Goal: Task Accomplishment & Management: Use online tool/utility

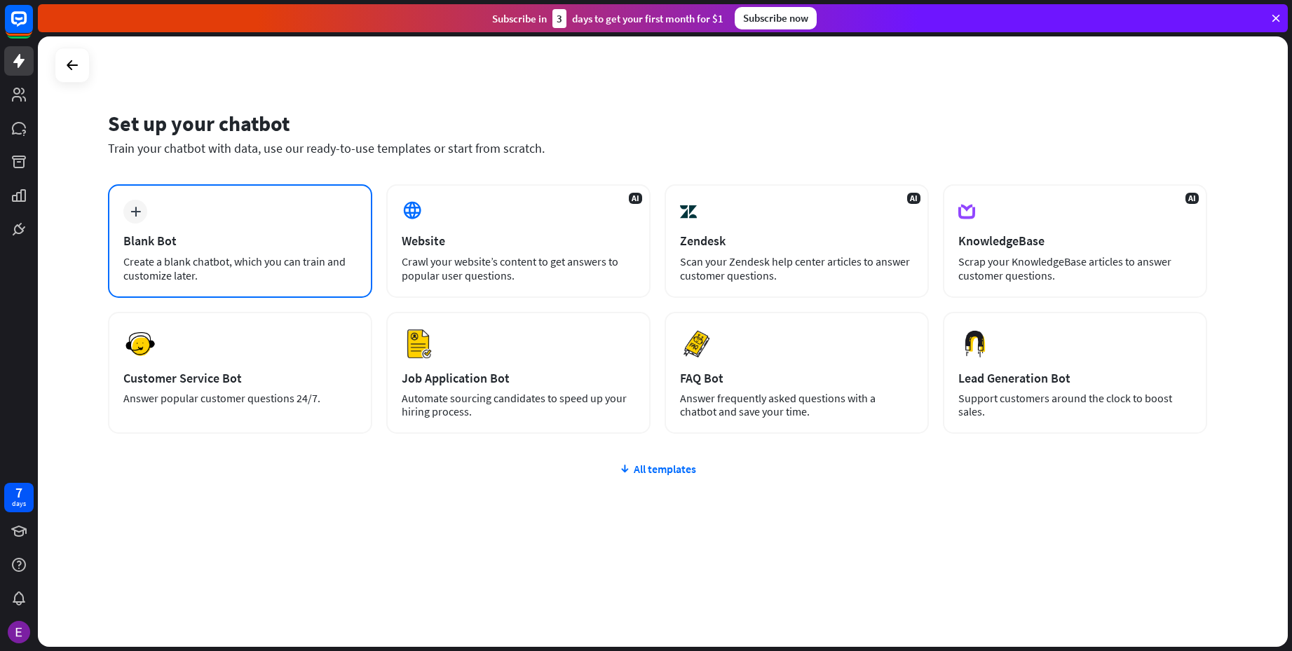
click at [244, 214] on div "plus Blank Bot Create a blank chatbot, which you can train and customize later." at bounding box center [240, 241] width 264 height 114
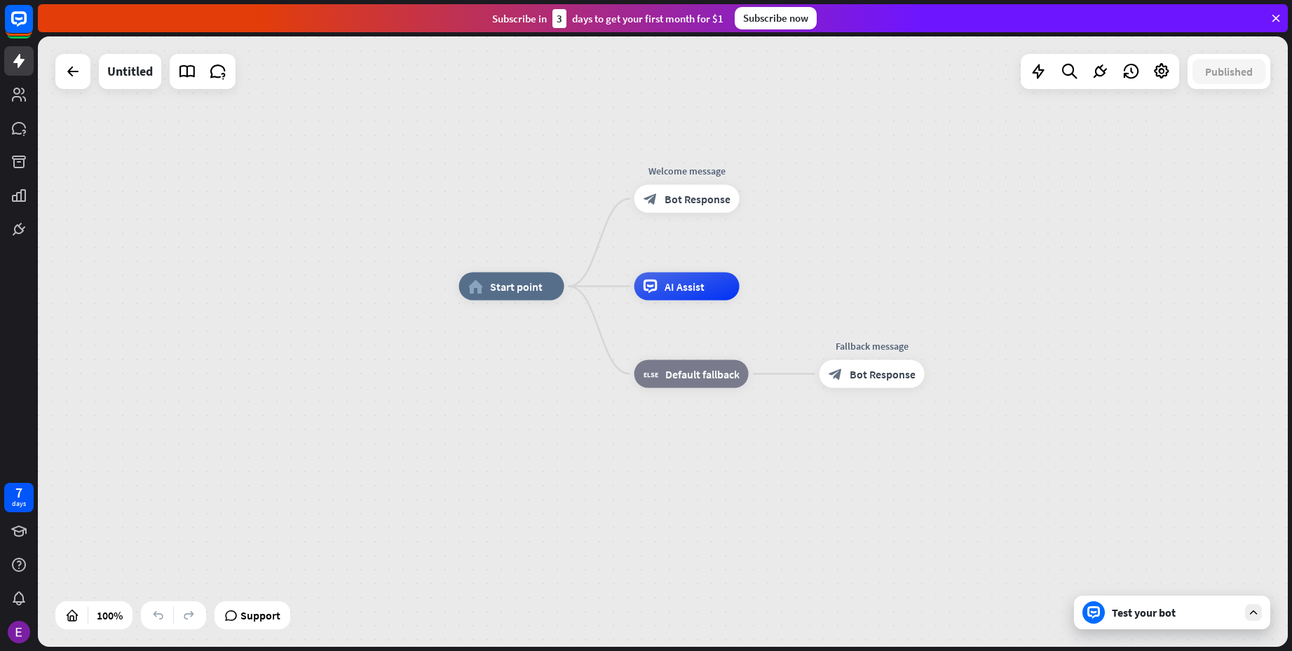
drag, startPoint x: 649, startPoint y: 329, endPoint x: 820, endPoint y: 273, distance: 179.7
click at [820, 273] on div "home_2 Start point Welcome message block_bot_response Bot Response AI Assist bl…" at bounding box center [662, 341] width 1249 height 610
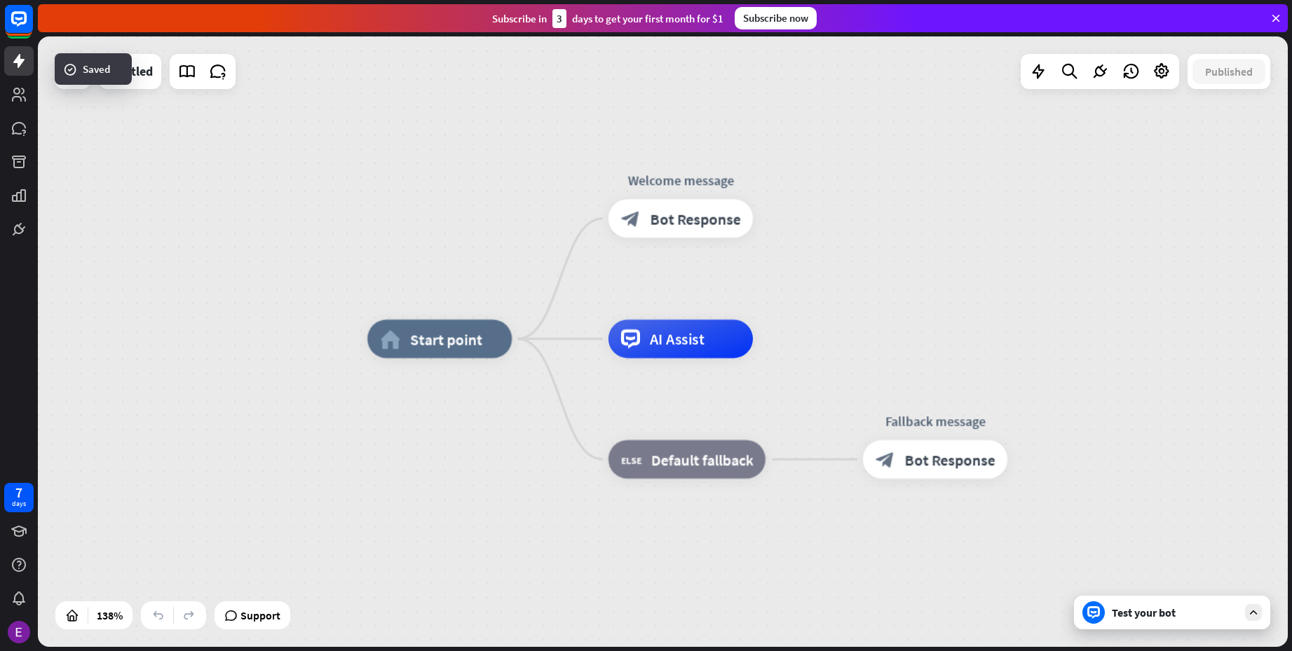
drag, startPoint x: 958, startPoint y: 197, endPoint x: 790, endPoint y: 328, distance: 213.2
click at [790, 328] on div "home_2 Start point Welcome message block_bot_response Bot Response AI Assist bl…" at bounding box center [662, 341] width 1249 height 610
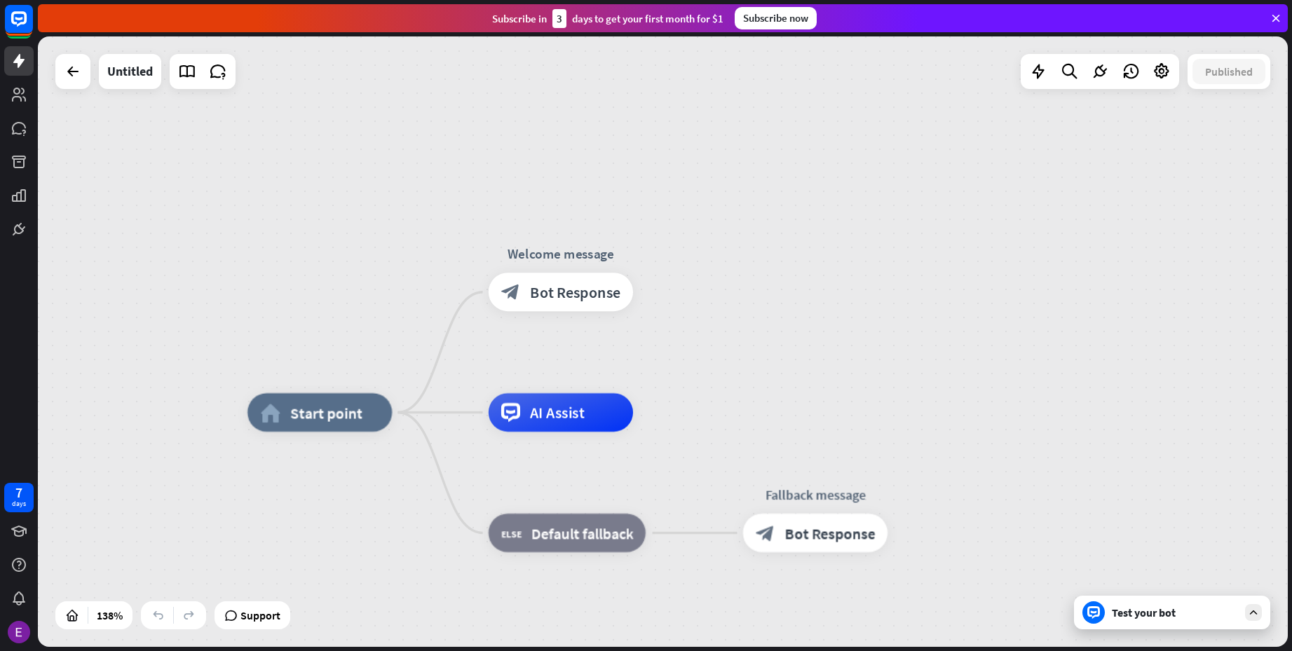
drag, startPoint x: 578, startPoint y: 304, endPoint x: 587, endPoint y: 206, distance: 98.5
click at [587, 206] on div "home_2 Start point Edit name more_horiz Welcome message block_bot_response Bot …" at bounding box center [662, 341] width 1249 height 610
click at [1038, 81] on div at bounding box center [1038, 71] width 28 height 28
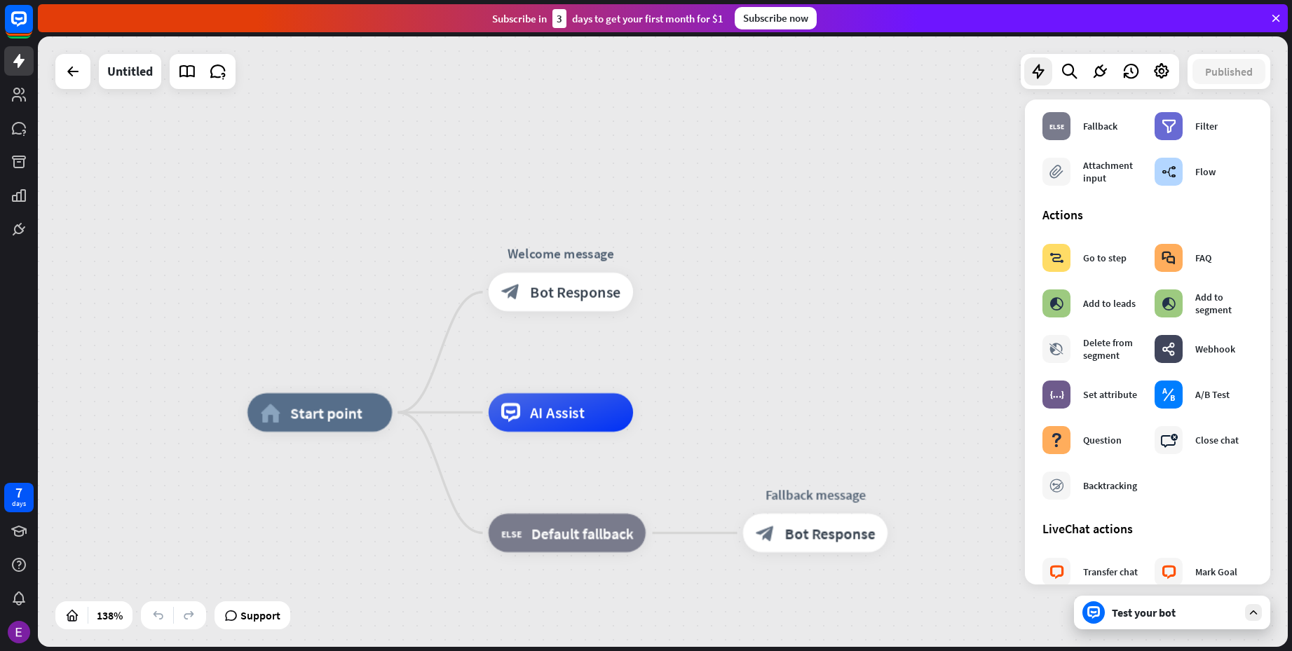
scroll to position [175, 0]
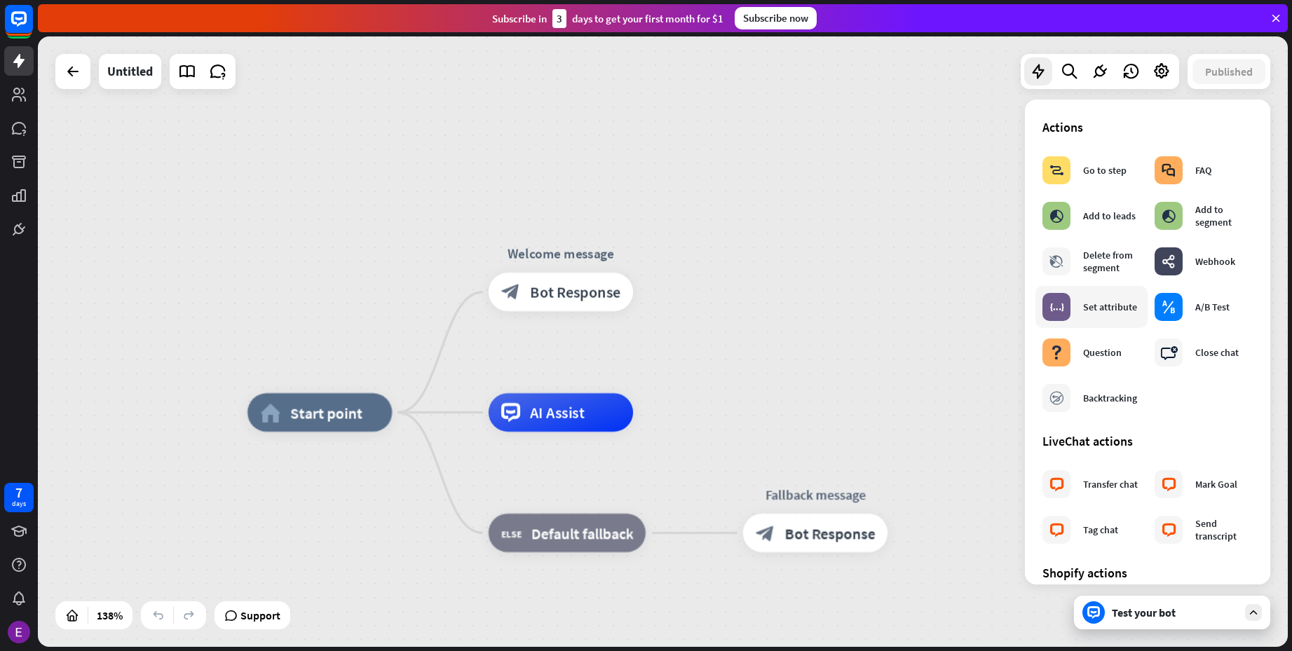
click at [1114, 313] on div "Set attribute" at bounding box center [1110, 307] width 54 height 13
click at [605, 255] on icon "more_horiz" at bounding box center [600, 248] width 15 height 15
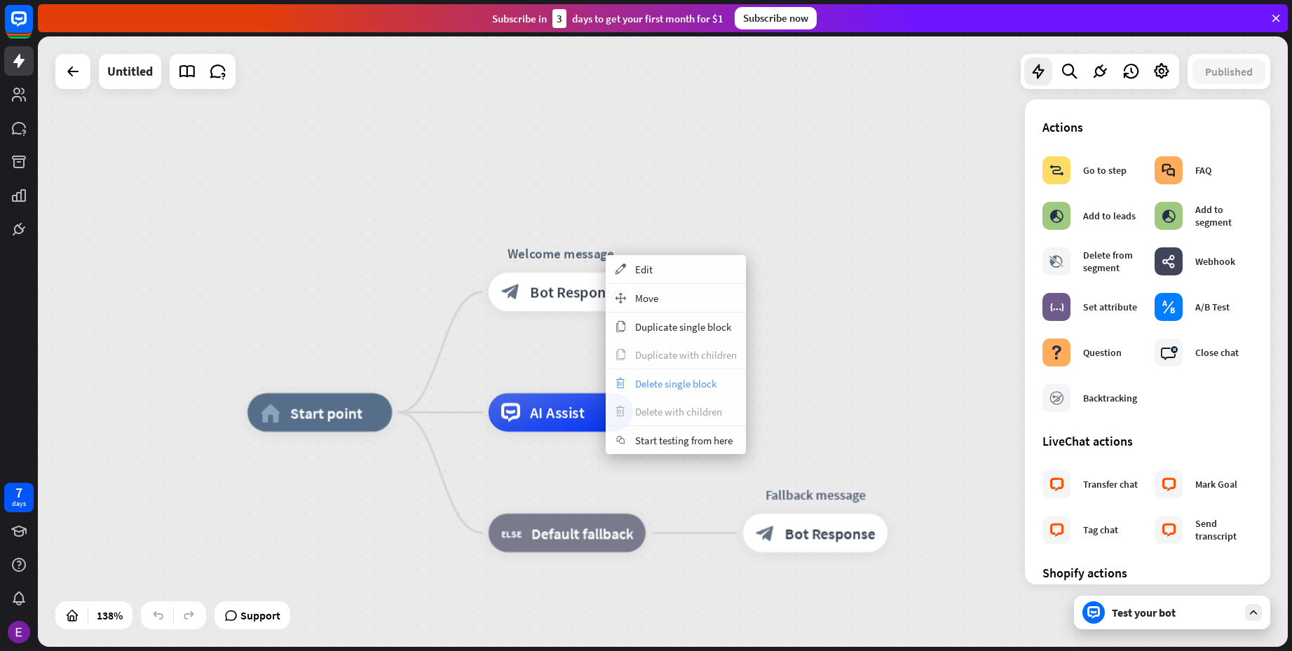
click at [664, 383] on span "Delete single block" at bounding box center [675, 383] width 81 height 13
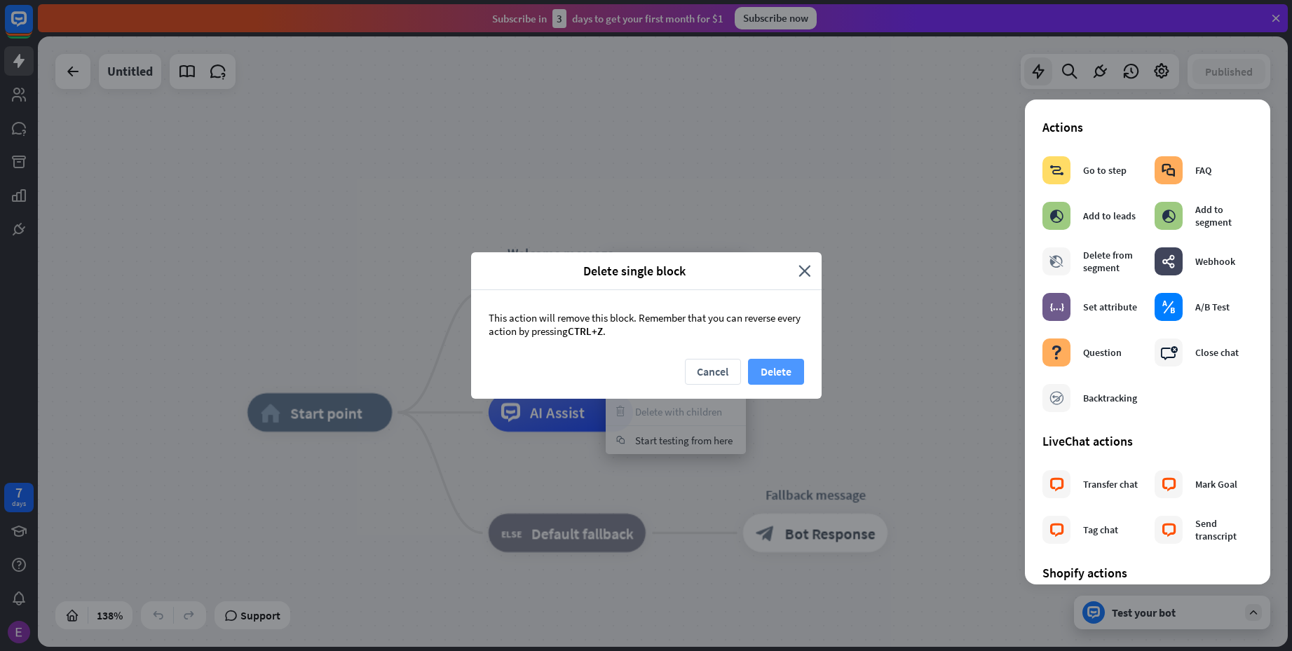
click at [780, 371] on button "Delete" at bounding box center [776, 372] width 56 height 26
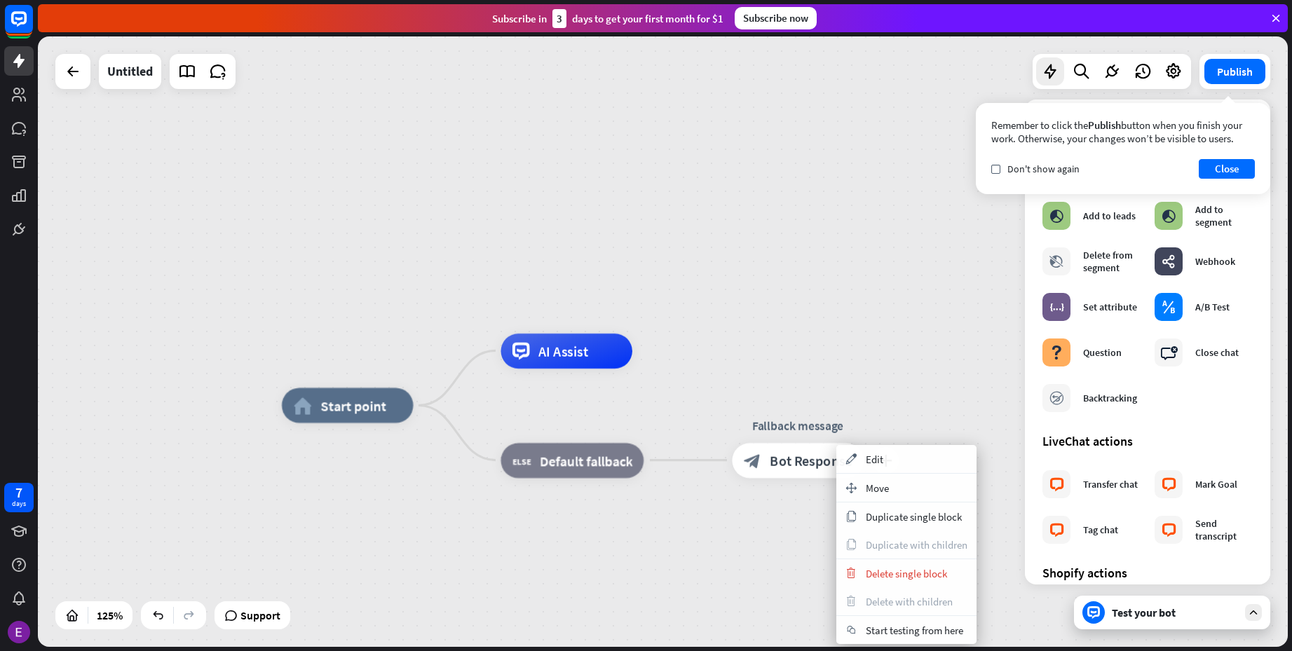
click at [811, 454] on span "Bot Response" at bounding box center [810, 460] width 83 height 18
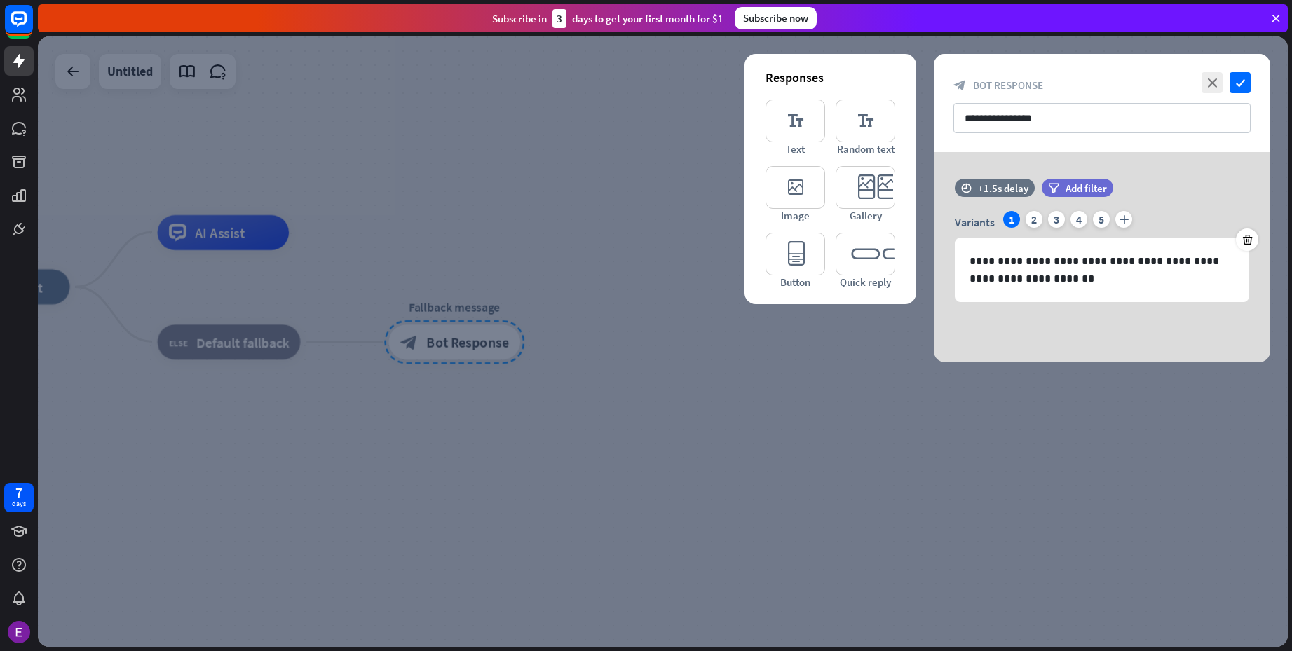
drag, startPoint x: 811, startPoint y: 454, endPoint x: 701, endPoint y: 399, distance: 123.5
click at [701, 399] on div at bounding box center [662, 341] width 1249 height 610
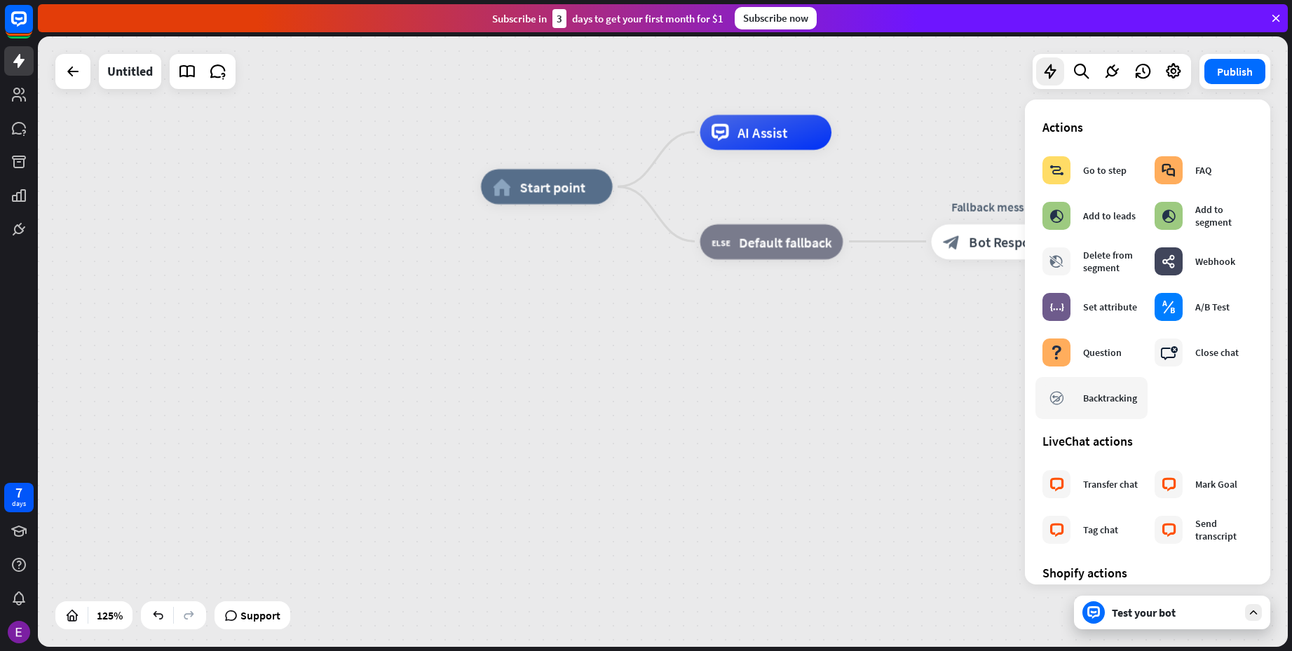
drag, startPoint x: 507, startPoint y: 484, endPoint x: 1038, endPoint y: 384, distance: 539.9
click at [1038, 384] on div "home_2 Start point AI Assist block_fallback Default fallback Fallback message b…" at bounding box center [662, 341] width 1249 height 610
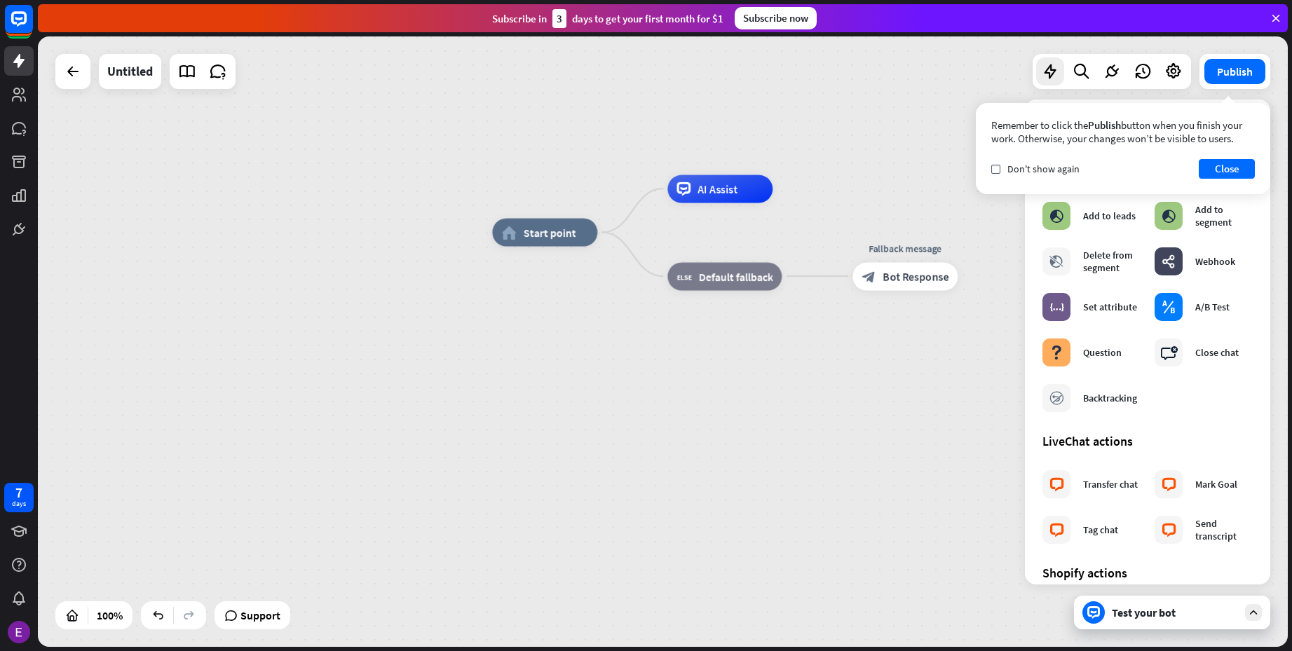
drag, startPoint x: 789, startPoint y: 350, endPoint x: 535, endPoint y: 445, distance: 271.0
click at [535, 451] on div "home_2 Start point AI Assist block_fallback Default fallback Fallback message b…" at bounding box center [1116, 538] width 1249 height 610
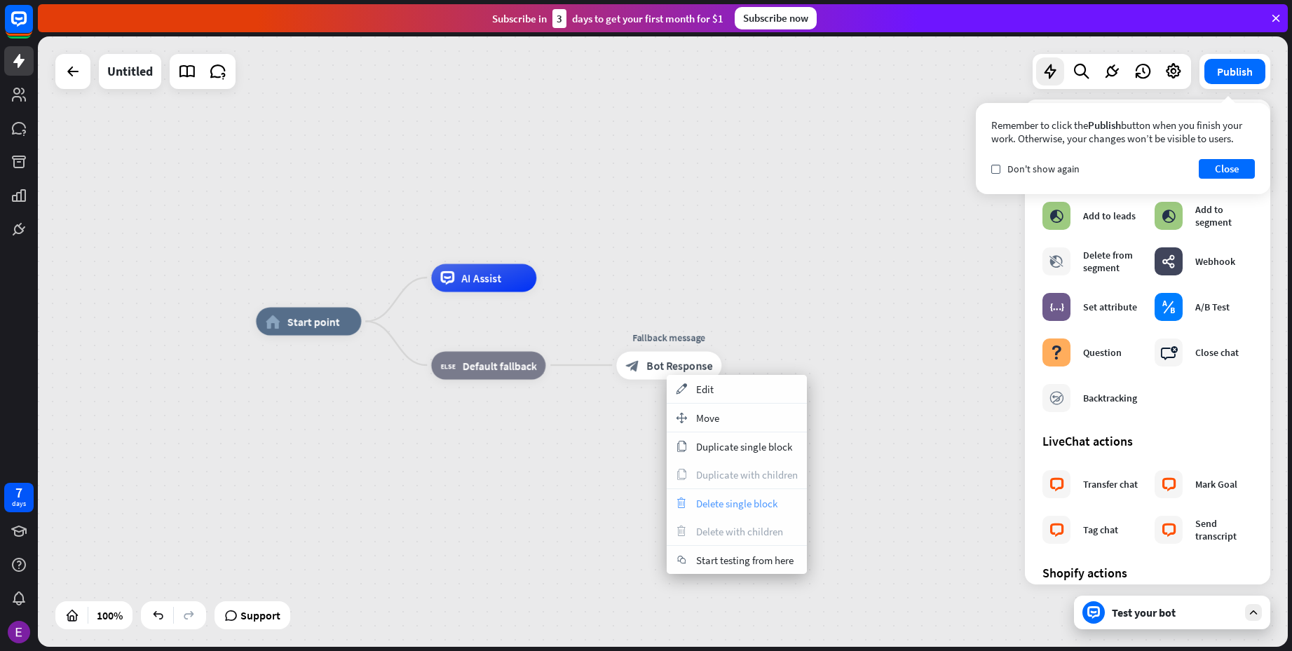
click at [731, 500] on span "Delete single block" at bounding box center [736, 503] width 81 height 13
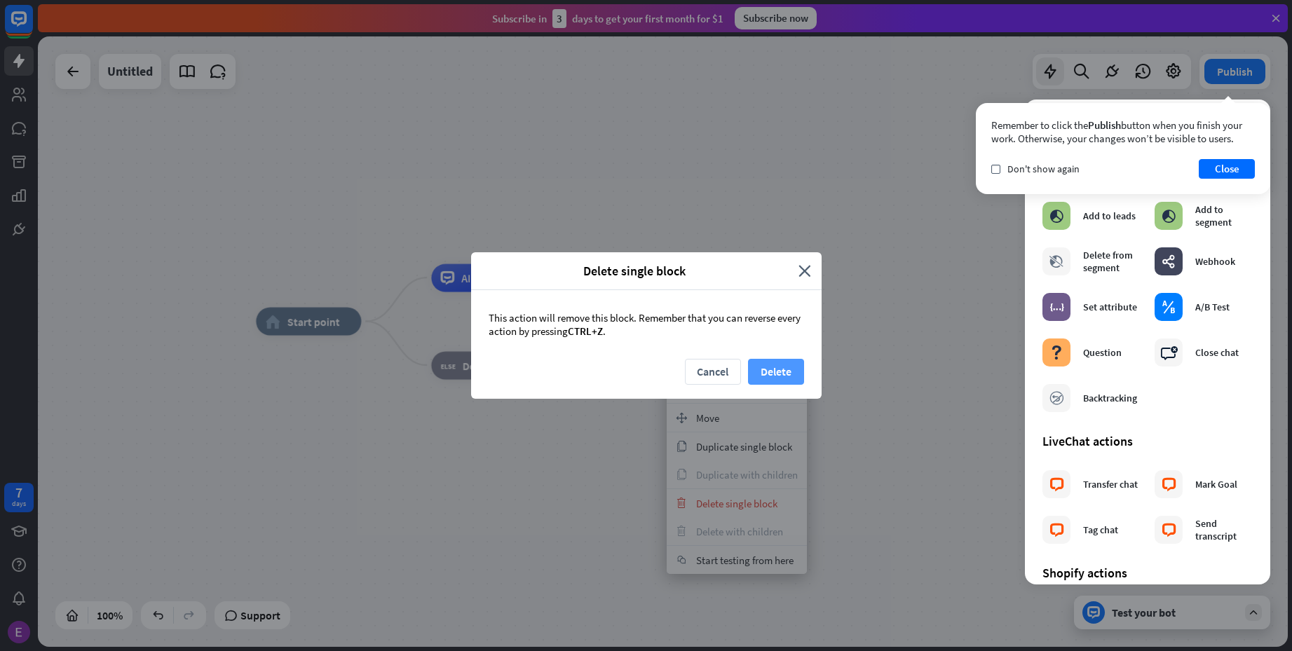
click at [765, 369] on button "Delete" at bounding box center [776, 372] width 56 height 26
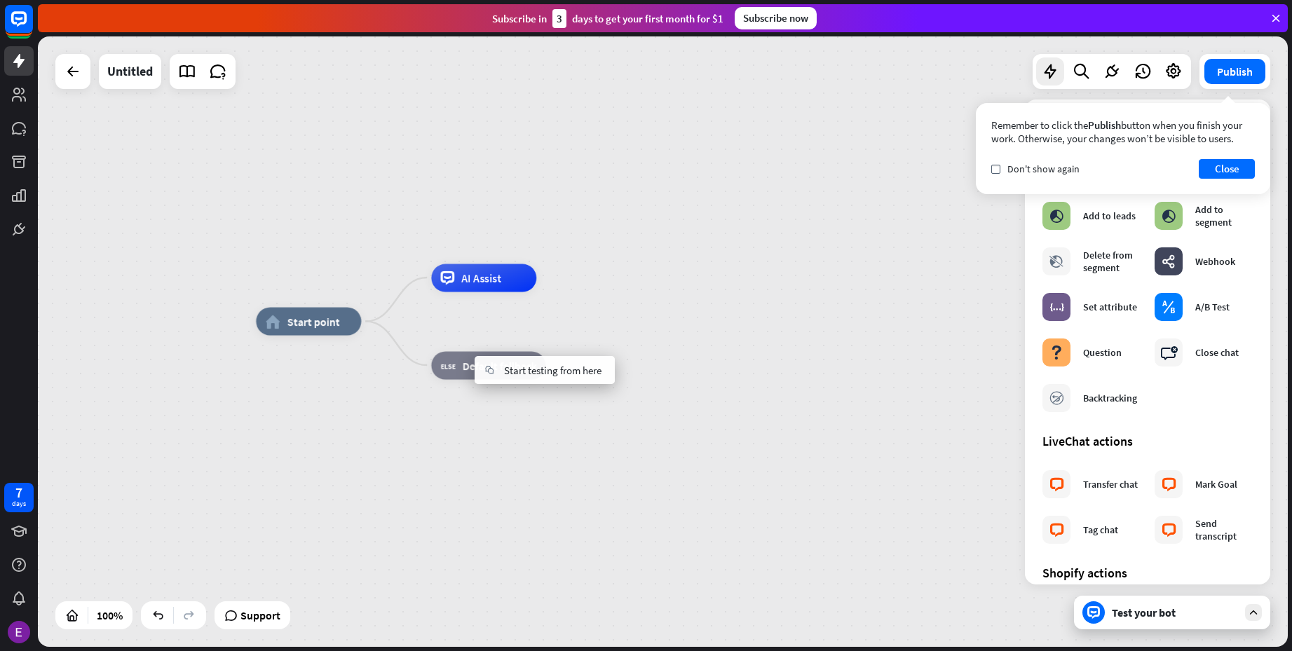
click at [548, 451] on div "home_2 Start point AI Assist block_fallback Default fallback" at bounding box center [880, 627] width 1249 height 610
click at [523, 338] on div "more_horiz" at bounding box center [517, 333] width 26 height 21
click at [480, 427] on div "home_2 Start point AI Assist block_fallback Default fallback" at bounding box center [880, 627] width 1249 height 610
drag, startPoint x: 505, startPoint y: 408, endPoint x: 493, endPoint y: 414, distance: 13.5
click at [489, 379] on div "plus block_fallback Default fallback" at bounding box center [488, 365] width 114 height 28
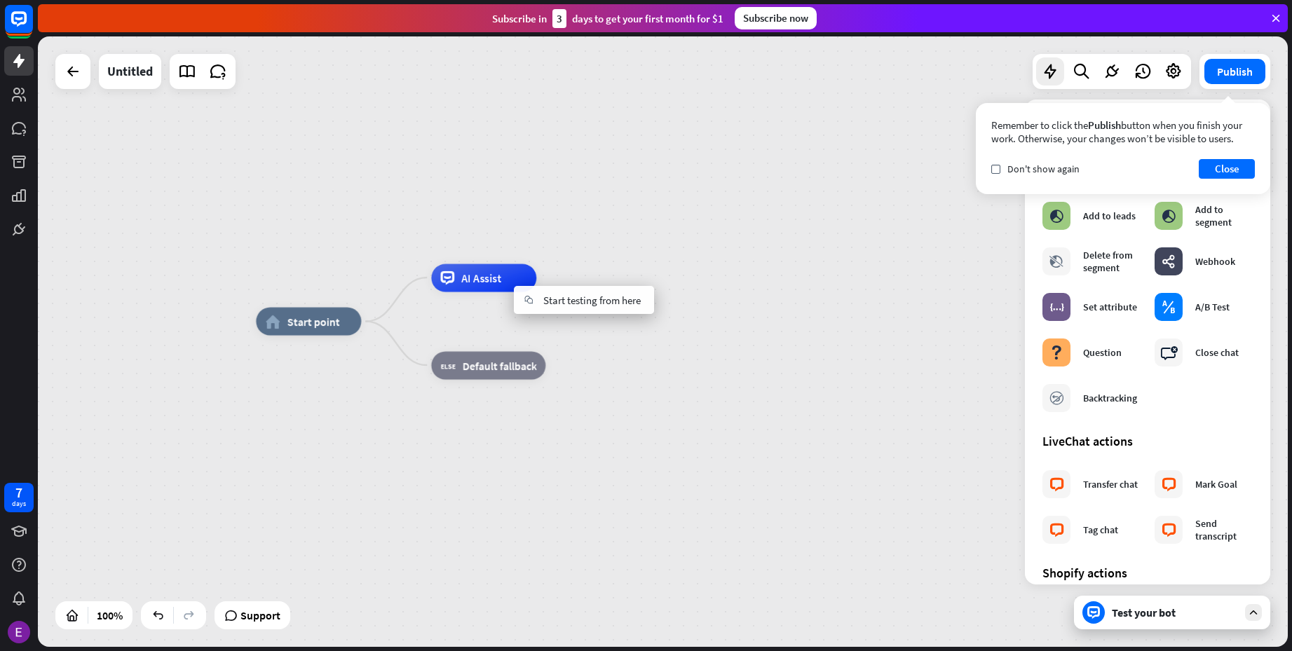
click at [648, 423] on div "home_2 Start point AI Assist block_fallback Default fallback" at bounding box center [880, 627] width 1249 height 610
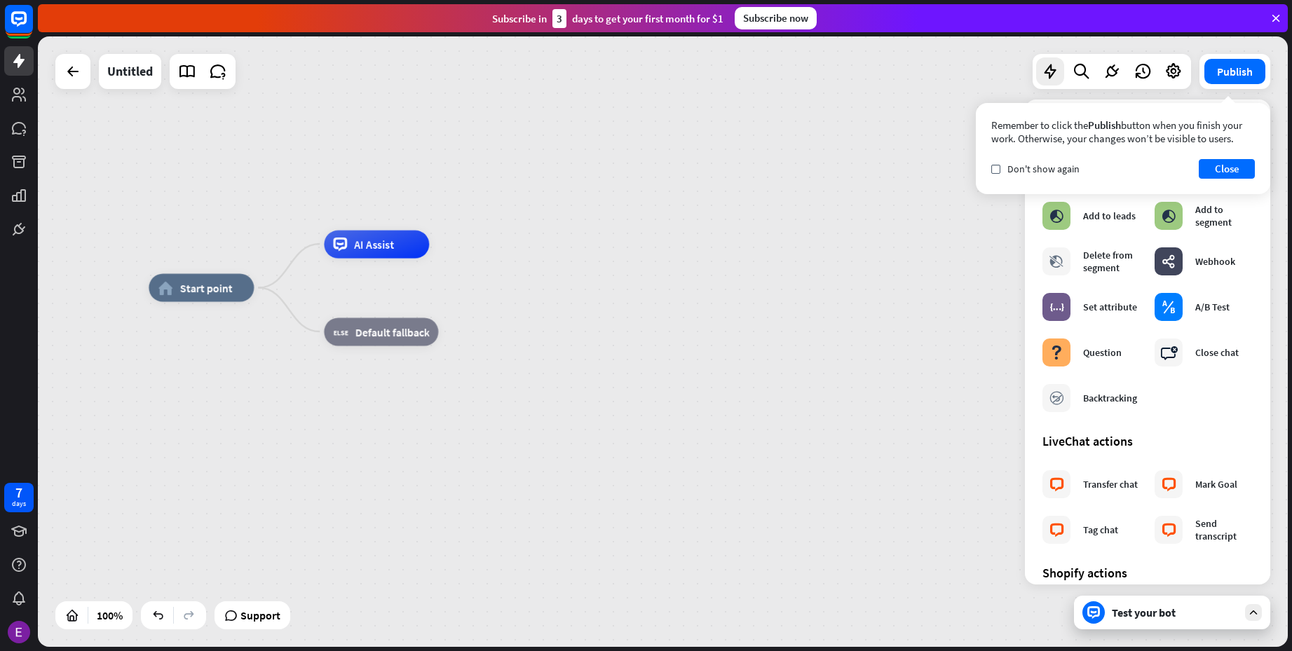
drag, startPoint x: 640, startPoint y: 393, endPoint x: 557, endPoint y: 371, distance: 85.5
click at [557, 371] on div "home_2 Start point AI Assist block_fallback Default fallback" at bounding box center [773, 593] width 1249 height 610
click at [1014, 174] on span "Don't show again" at bounding box center [1043, 169] width 72 height 13
click at [1215, 172] on button "Close" at bounding box center [1226, 169] width 56 height 20
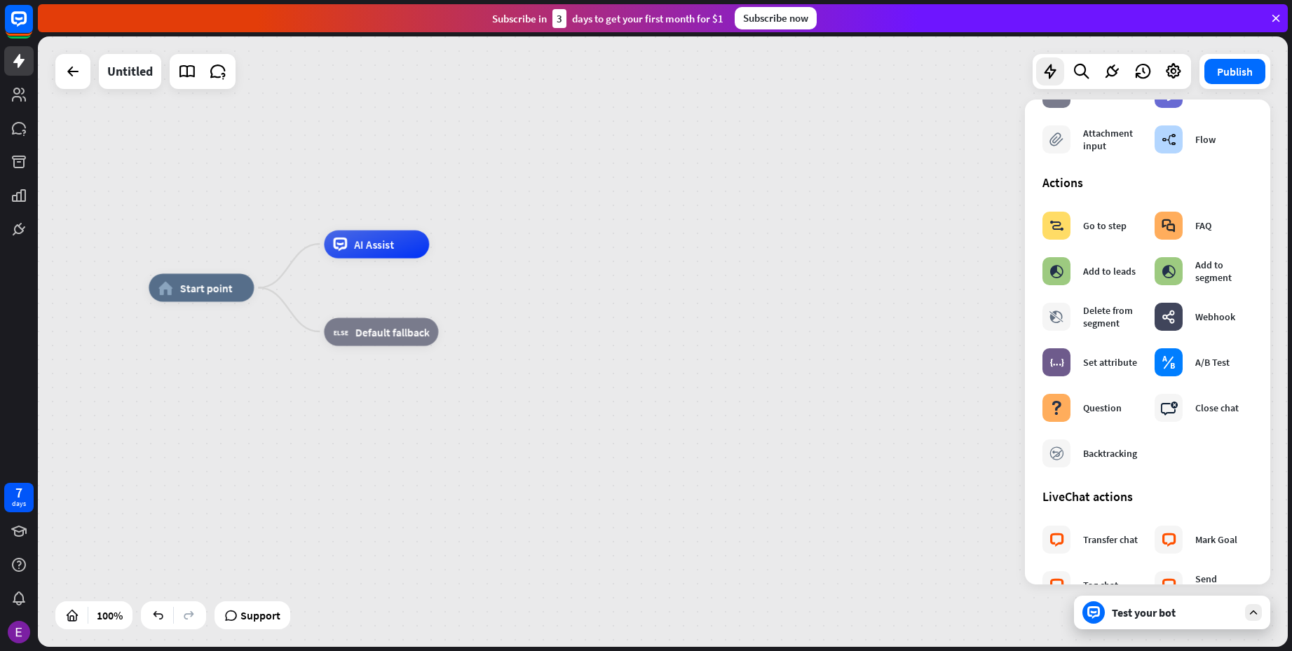
scroll to position [32, 0]
